Goal: Transaction & Acquisition: Book appointment/travel/reservation

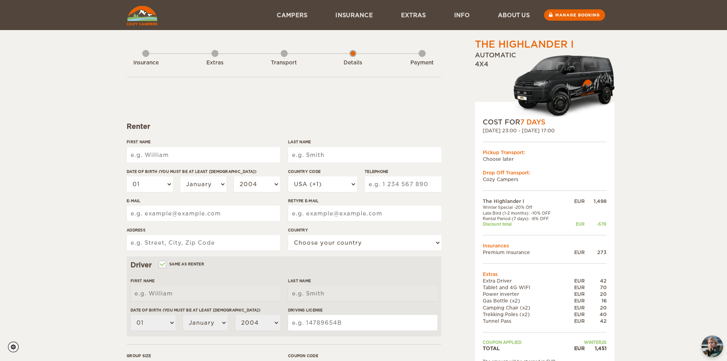
click at [199, 152] on input "First Name" at bounding box center [203, 155] width 153 height 16
type input "Pelayo"
type input "Fernández Blanco"
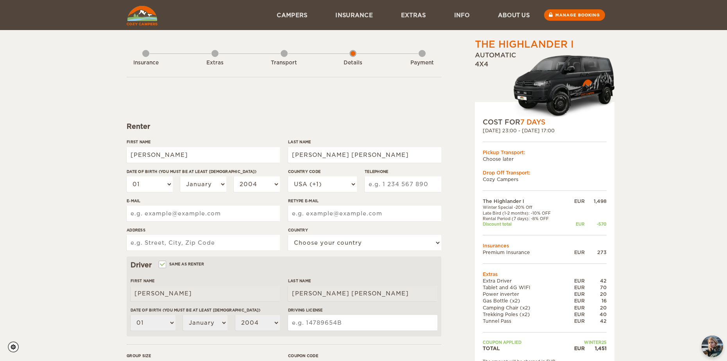
click at [230, 214] on input "E-mail" at bounding box center [203, 214] width 153 height 16
type input "pelayo1998@gmail.com"
click at [183, 244] on input "Address" at bounding box center [203, 243] width 153 height 16
type input "Álvaro de Albornoz 25 Derecha 4D"
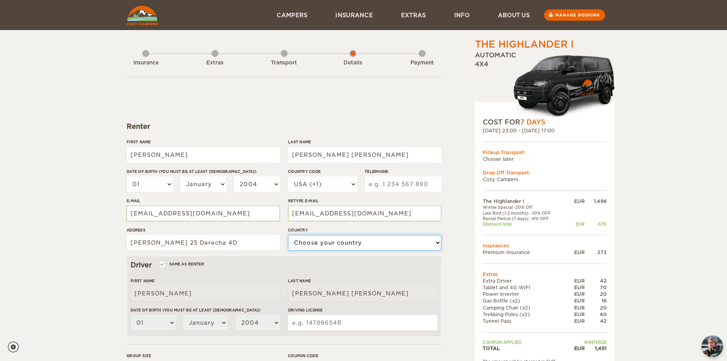
click at [371, 236] on select "Choose your country United States United Kingdom Germany Afghanistan Albania Al…" at bounding box center [364, 243] width 153 height 16
select select "196"
click at [288, 235] on select "Choose your country United States United Kingdom Germany Afghanistan Albania Al…" at bounding box center [364, 243] width 153 height 16
click at [322, 181] on select "USA (+1) UK (+44) Germany (+49) Algeria (+213) Andorra (+376) Angola (+244) Ang…" at bounding box center [322, 185] width 69 height 16
select select "34"
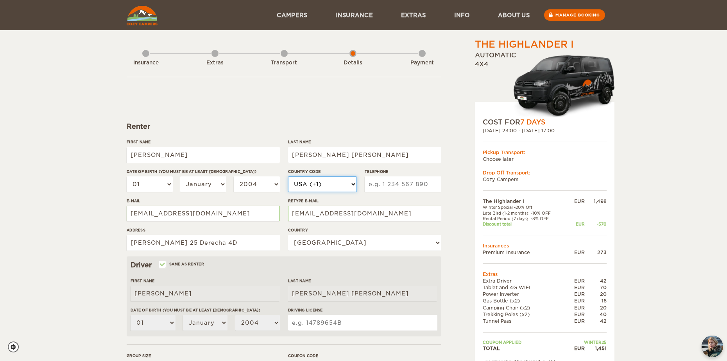
click at [288, 177] on select "USA (+1) UK (+44) Germany (+49) Algeria (+213) Andorra (+376) Angola (+244) Ang…" at bounding box center [322, 185] width 69 height 16
click at [384, 179] on input "Telephone" at bounding box center [402, 185] width 77 height 16
type input "684624043"
click at [157, 185] on select "01 02 03 04 05 06 07 08 09 10 11 12 13 14 15 16 17 18 19 20 21 22 23 24 25 26 2…" at bounding box center [150, 185] width 46 height 16
select select "21"
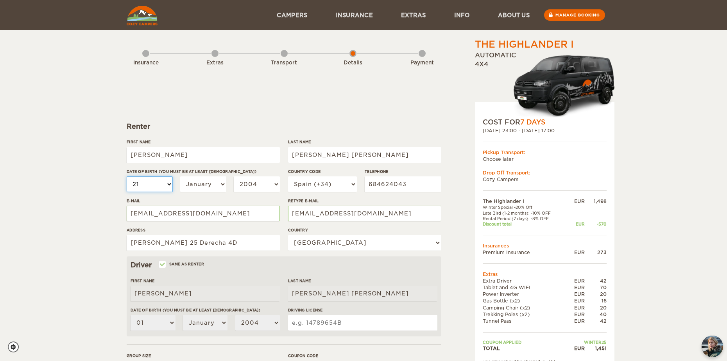
click at [127, 177] on select "01 02 03 04 05 06 07 08 09 10 11 12 13 14 15 16 17 18 19 20 21 22 23 24 25 26 2…" at bounding box center [150, 185] width 46 height 16
select select "21"
click at [215, 182] on select "January February March April May June July August September October November De…" at bounding box center [203, 185] width 46 height 16
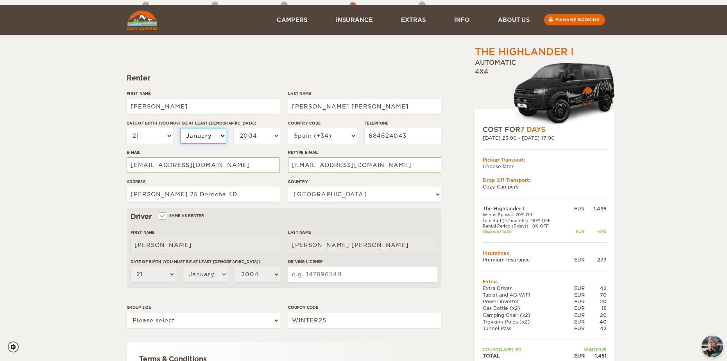
scroll to position [146, 0]
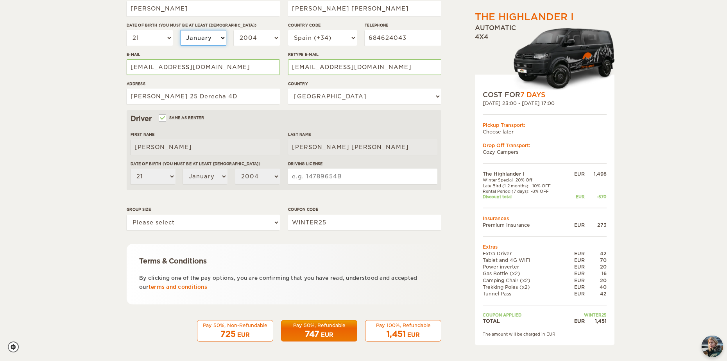
drag, startPoint x: 207, startPoint y: 37, endPoint x: 206, endPoint y: 41, distance: 4.1
click at [207, 37] on select "January February March April May June July August September October November De…" at bounding box center [203, 38] width 46 height 16
select select "12"
click at [180, 30] on select "January February March April May June July August September October November De…" at bounding box center [203, 38] width 46 height 16
select select "12"
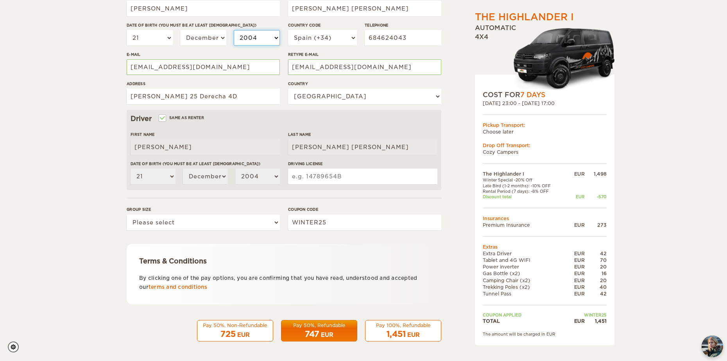
click at [262, 44] on select "2004 2003 2002 2001 2000 1999 1998 1997 1996 1995 1994 1993 1992 1991 1990 1989…" at bounding box center [257, 38] width 46 height 16
select select "1999"
click at [234, 30] on select "2004 2003 2002 2001 2000 1999 1998 1997 1996 1995 1994 1993 1992 1991 1990 1989…" at bounding box center [257, 38] width 46 height 16
select select "1999"
click at [336, 176] on input "Driving License" at bounding box center [362, 177] width 149 height 16
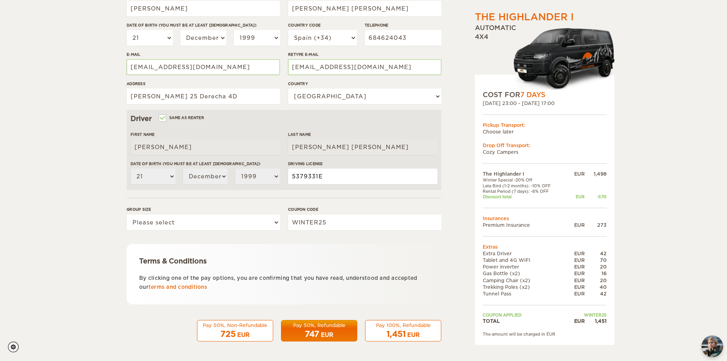
type input "5379331E"
click at [173, 221] on select "Please select 1 2" at bounding box center [203, 223] width 153 height 16
select select "2"
click at [127, 215] on select "Please select 1 2" at bounding box center [203, 223] width 153 height 16
click at [332, 221] on input "WINTER25" at bounding box center [364, 223] width 153 height 16
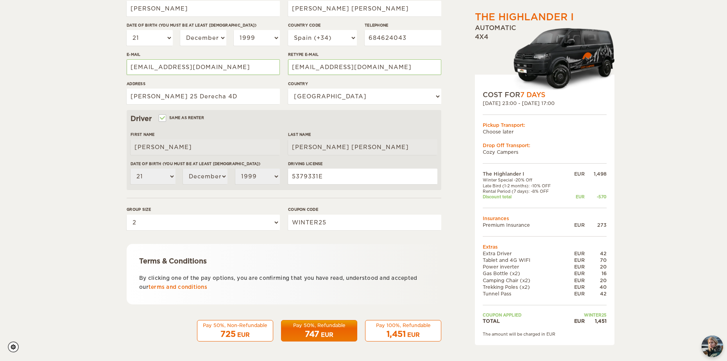
click at [325, 253] on div "Terms & Conditions By clicking one of the pay options, you are confirming that …" at bounding box center [284, 274] width 314 height 61
click at [408, 330] on div "1,451 EUR" at bounding box center [403, 334] width 66 height 11
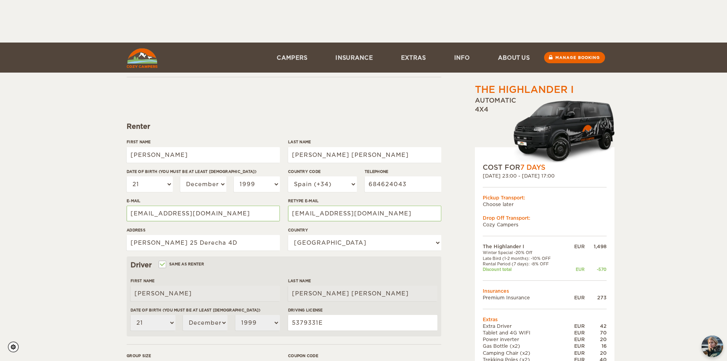
scroll to position [100, 0]
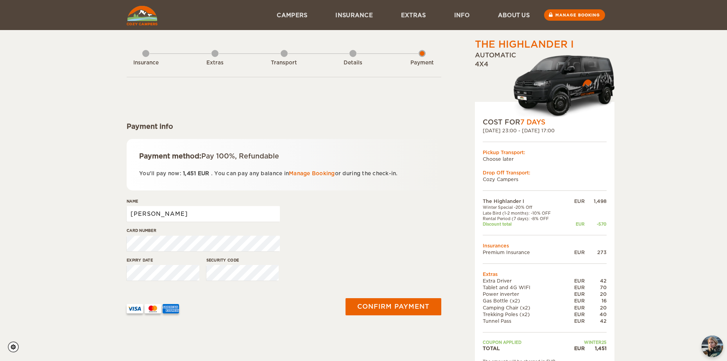
click at [226, 207] on input "Pelayo" at bounding box center [203, 214] width 153 height 16
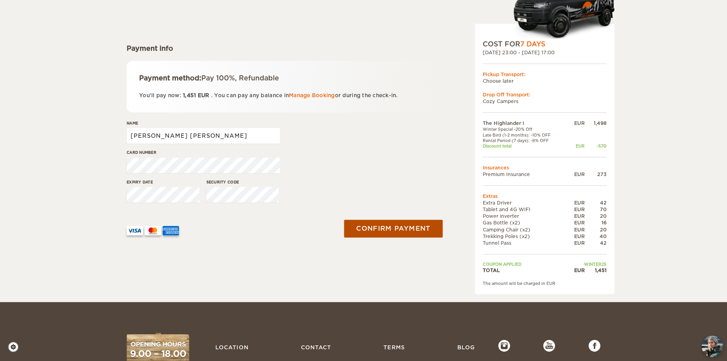
type input "Pelayo Fernández Blanco"
click at [409, 236] on button "Confirm payment" at bounding box center [393, 229] width 98 height 18
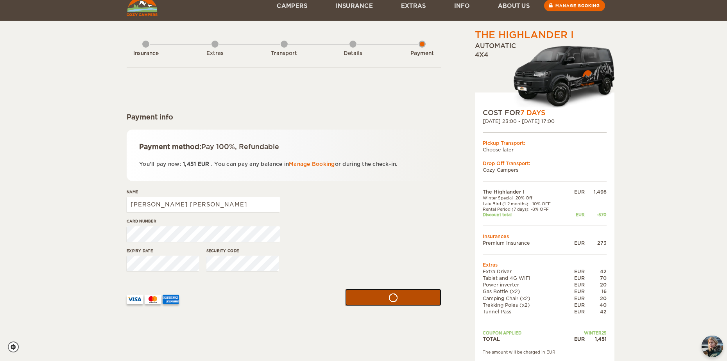
scroll to position [0, 0]
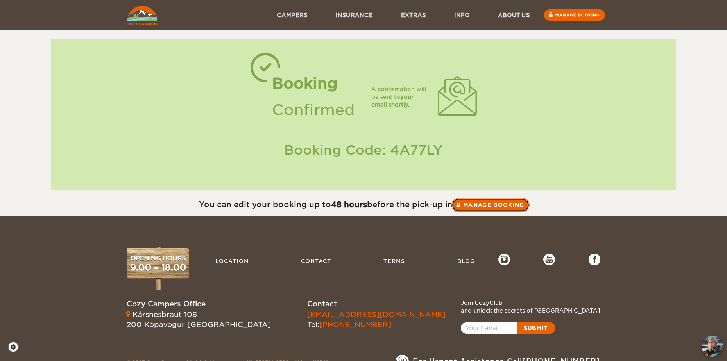
click at [488, 202] on link "Manage booking" at bounding box center [490, 205] width 78 height 14
